Goal: Navigation & Orientation: Find specific page/section

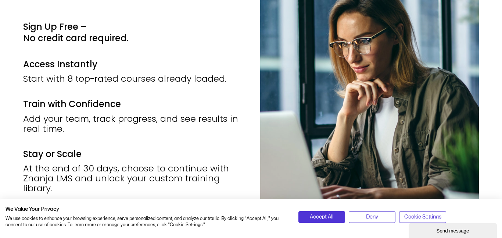
scroll to position [1352, 0]
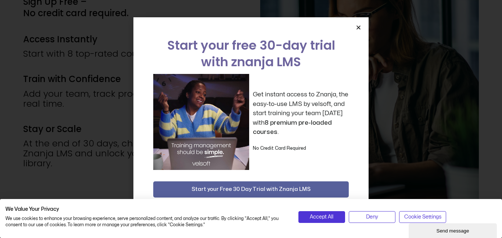
click at [358, 26] on icon "Close" at bounding box center [359, 28] width 6 height 6
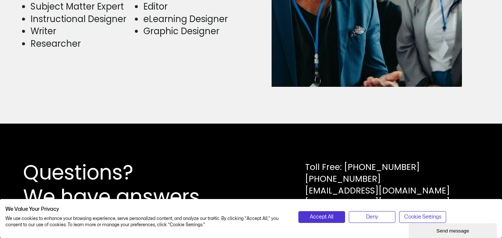
scroll to position [1965, 0]
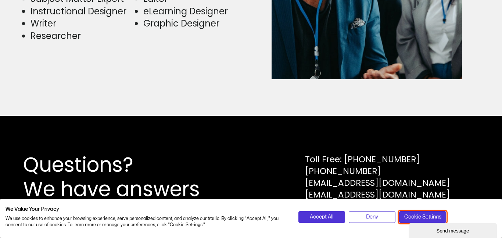
click at [424, 213] on span "Cookie Settings" at bounding box center [422, 217] width 37 height 8
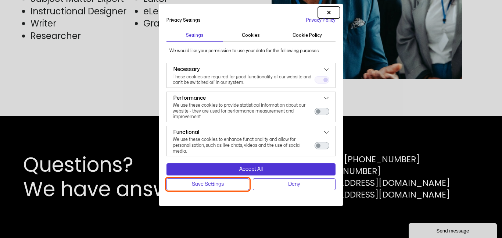
click at [207, 183] on span "Save Settings" at bounding box center [208, 184] width 32 height 8
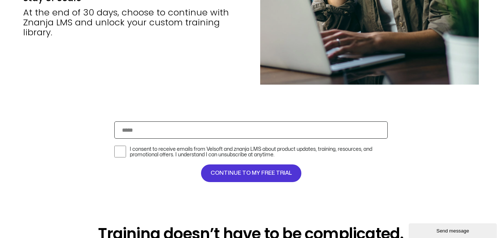
scroll to position [1467, 0]
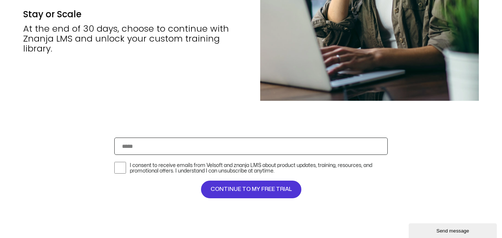
drag, startPoint x: 23, startPoint y: 38, endPoint x: 71, endPoint y: 44, distance: 48.2
click at [71, 44] on div "At the end of 30 days, choose to continue with Znanja LMS and unlock your custo…" at bounding box center [132, 39] width 219 height 30
click at [71, 43] on div "At the end of 30 days, choose to continue with Znanja LMS and unlock your custo…" at bounding box center [132, 39] width 219 height 30
drag, startPoint x: 71, startPoint y: 43, endPoint x: 25, endPoint y: 42, distance: 45.9
click at [25, 42] on div "At the end of 30 days, choose to continue with Znanja LMS and unlock your custo…" at bounding box center [132, 39] width 219 height 30
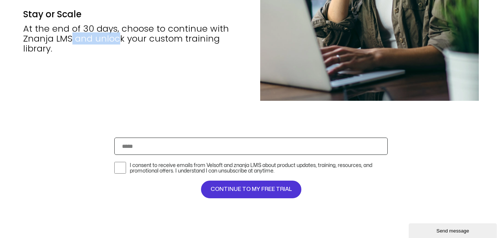
copy div "Znanja LMS"
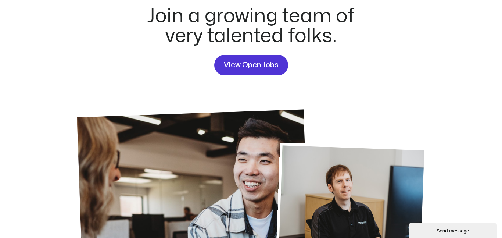
scroll to position [51, 0]
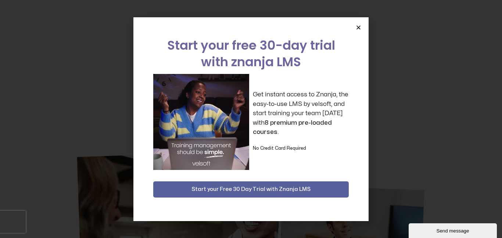
click at [359, 28] on icon "Close" at bounding box center [359, 28] width 6 height 6
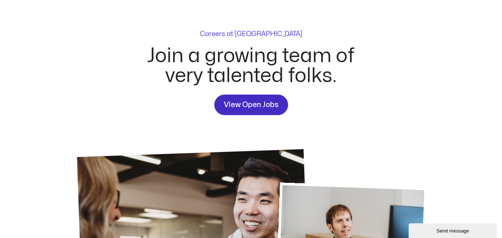
click at [244, 107] on span "View Open Jobs" at bounding box center [251, 105] width 55 height 12
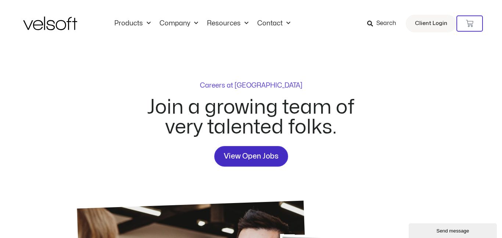
click at [244, 157] on span "View Open Jobs" at bounding box center [251, 156] width 55 height 12
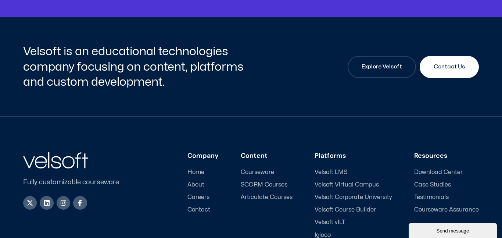
scroll to position [1029, 0]
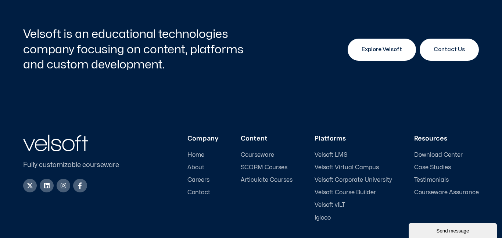
click at [367, 47] on span "Explore Velsoft" at bounding box center [381, 49] width 40 height 9
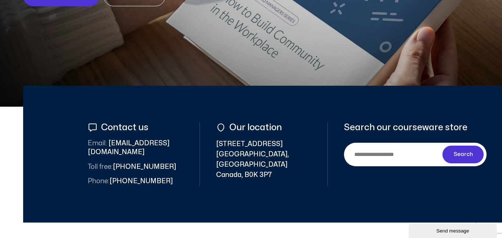
scroll to position [316, 0]
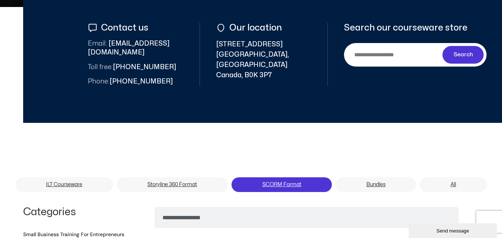
click at [280, 177] on link "SCORM Format" at bounding box center [281, 184] width 100 height 15
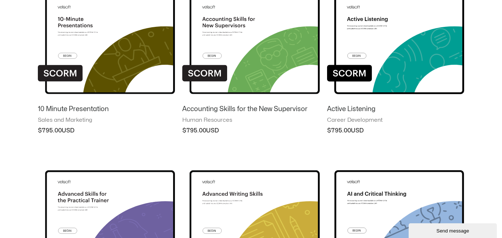
scroll to position [160, 0]
